Goal: Task Accomplishment & Management: Use online tool/utility

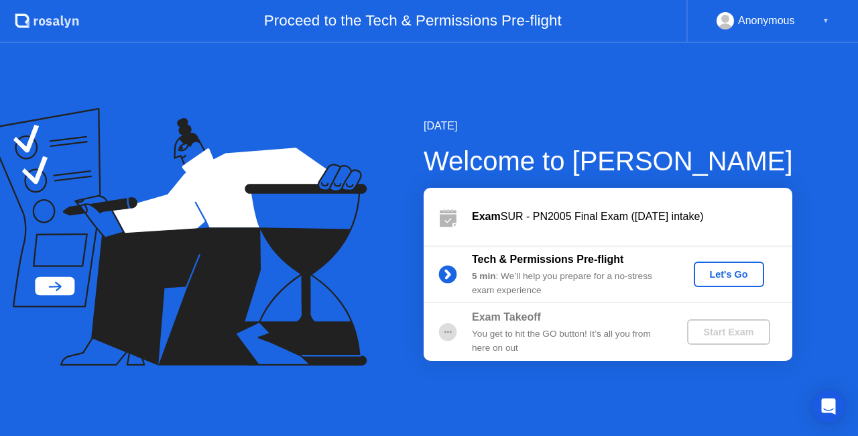
click at [721, 265] on button "Let's Go" at bounding box center [729, 273] width 70 height 25
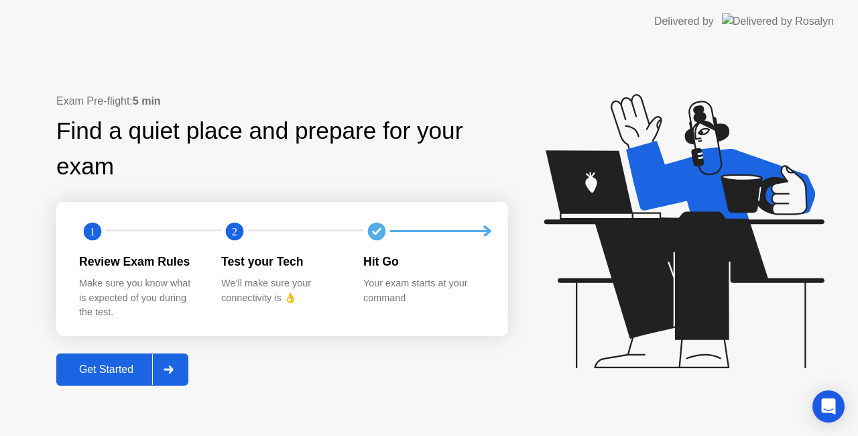
click at [106, 363] on div "Get Started" at bounding box center [106, 369] width 92 height 12
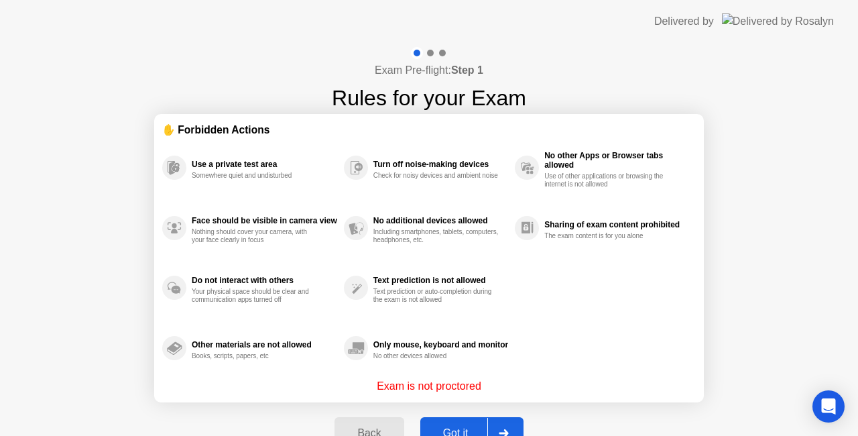
click at [450, 428] on div "Got it" at bounding box center [455, 433] width 63 height 12
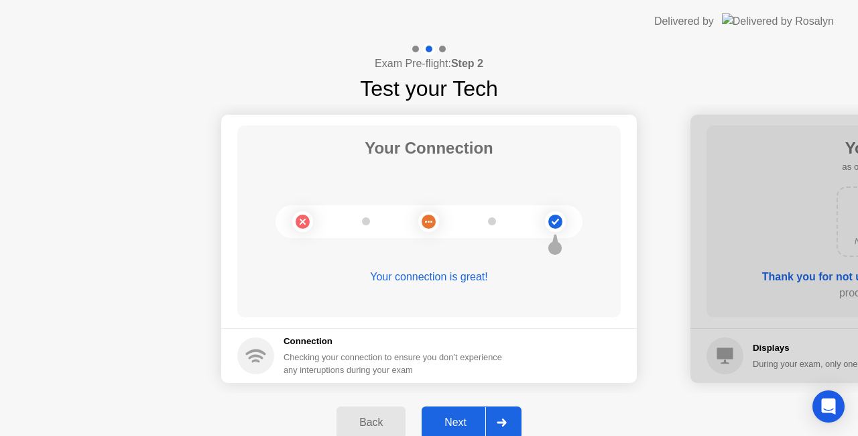
click at [450, 428] on div "Next" at bounding box center [456, 422] width 60 height 12
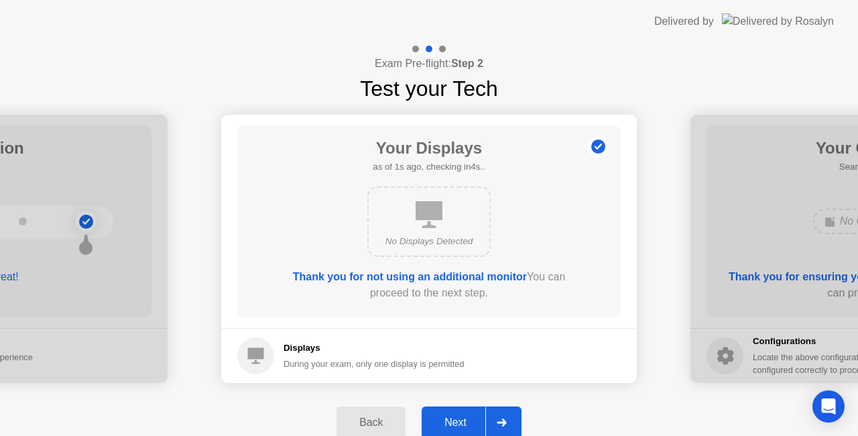
click at [450, 428] on div "Next" at bounding box center [456, 422] width 60 height 12
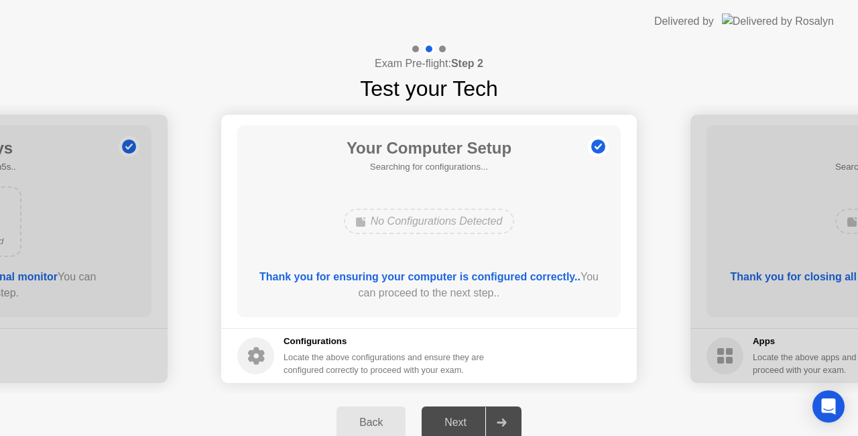
click at [450, 428] on div "Next" at bounding box center [456, 422] width 60 height 12
click at [465, 426] on div "Next" at bounding box center [456, 422] width 60 height 12
click at [506, 420] on icon at bounding box center [502, 422] width 10 height 8
click at [379, 428] on div "Back" at bounding box center [370, 422] width 61 height 12
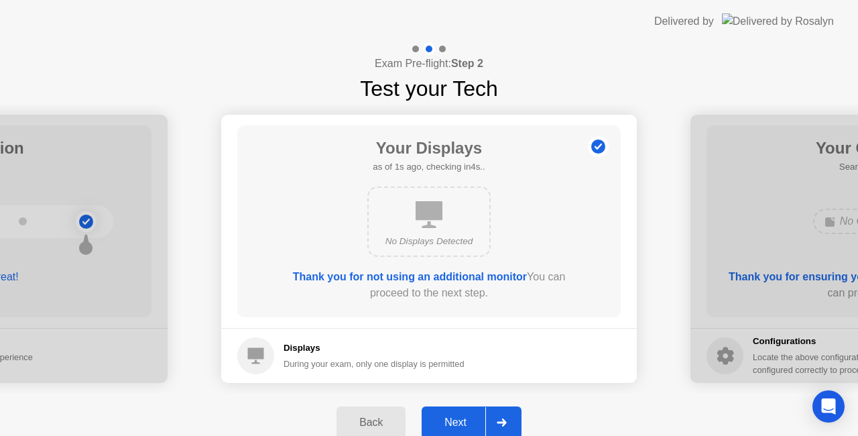
click at [445, 424] on div "Next" at bounding box center [456, 422] width 60 height 12
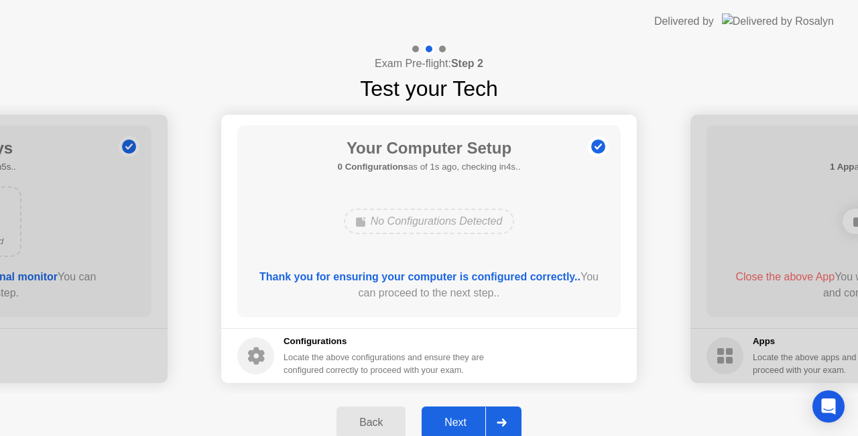
click at [445, 424] on div "Next" at bounding box center [456, 422] width 60 height 12
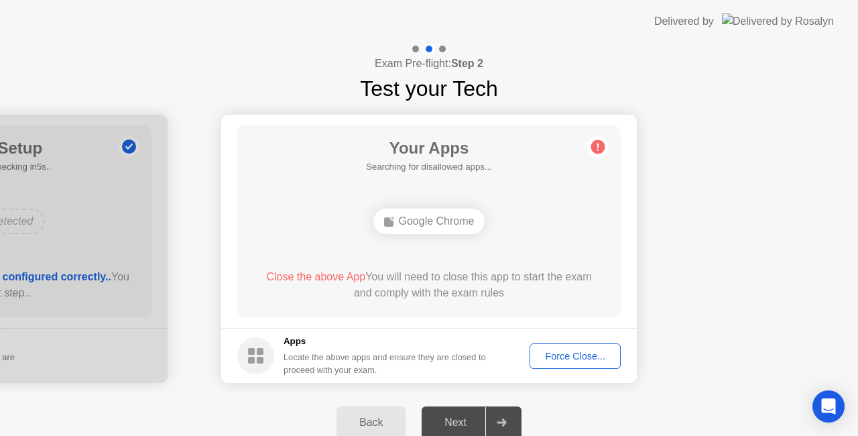
click at [558, 354] on div "Force Close..." at bounding box center [575, 355] width 82 height 11
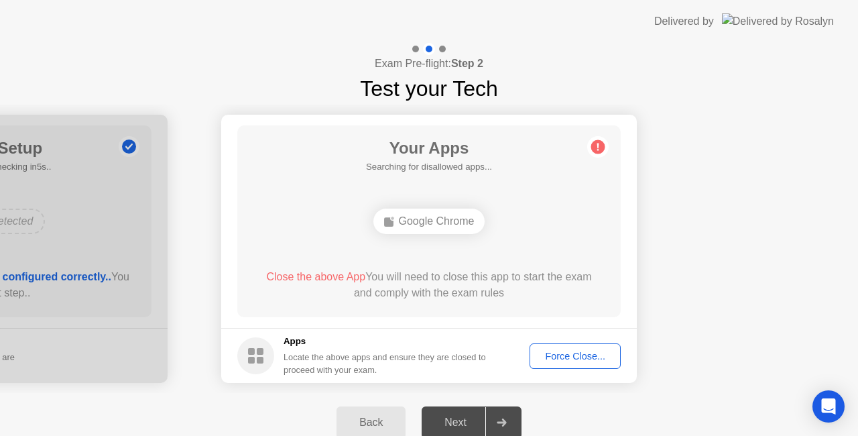
click at [578, 351] on div "Force Close..." at bounding box center [575, 355] width 82 height 11
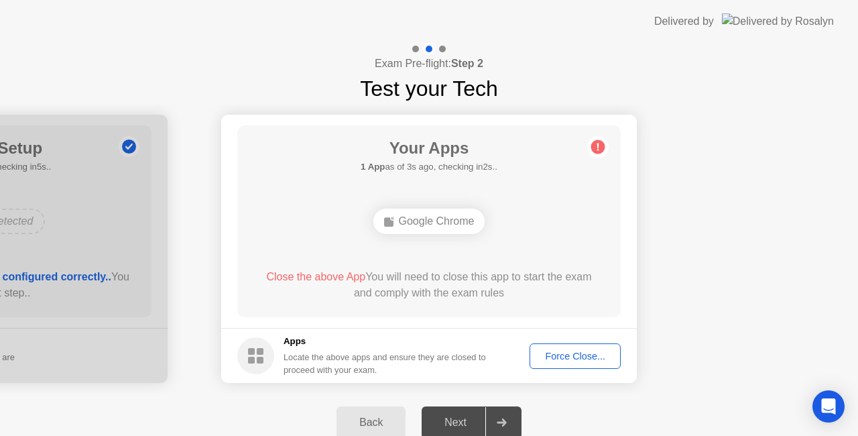
click at [581, 355] on div "Force Close..." at bounding box center [575, 355] width 82 height 11
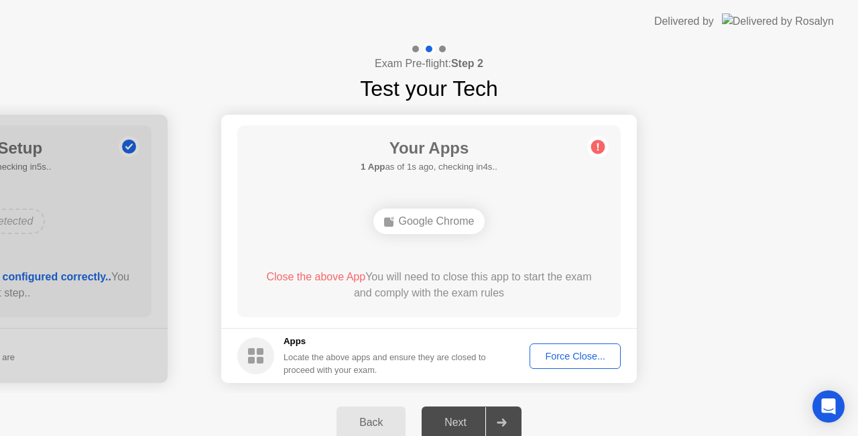
click at [555, 351] on div "Force Close..." at bounding box center [575, 355] width 82 height 11
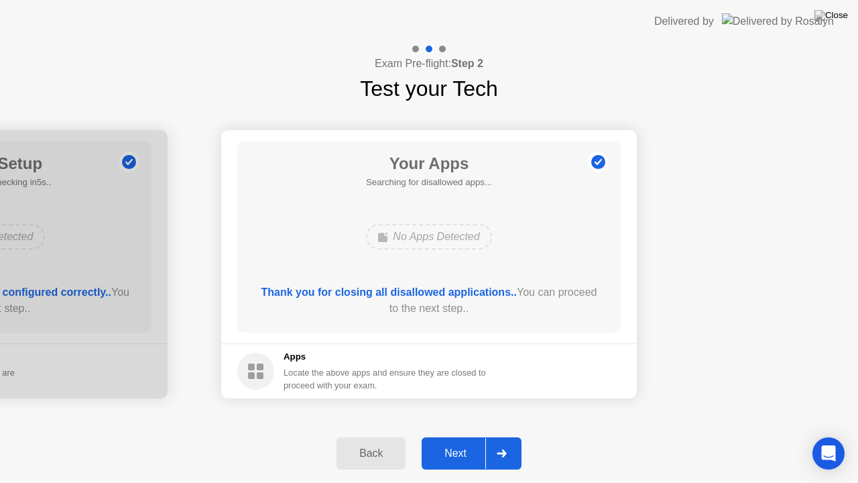
click at [460, 435] on div "Next" at bounding box center [456, 453] width 60 height 12
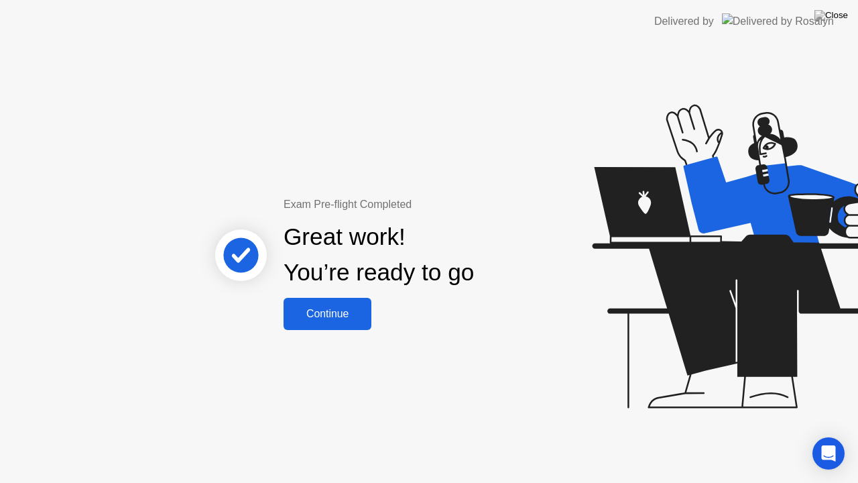
click at [344, 314] on div "Continue" at bounding box center [327, 314] width 80 height 12
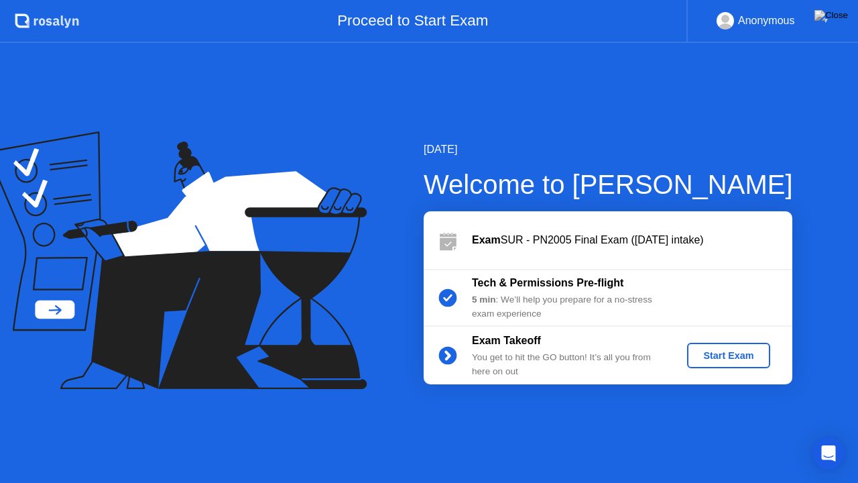
click at [726, 350] on div "Start Exam" at bounding box center [728, 355] width 72 height 11
